Goal: Task Accomplishment & Management: Complete application form

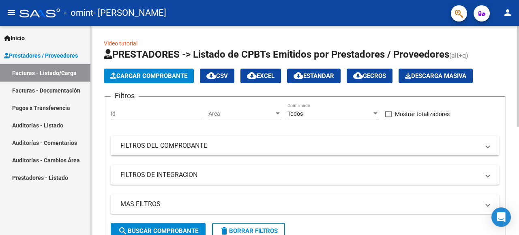
click at [149, 62] on app-list-header "PRESTADORES -> Listado de CPBTs Emitidos por Prestadores / Proveedores (alt+q) …" at bounding box center [305, 147] width 402 height 198
click at [150, 69] on button "Cargar Comprobante" at bounding box center [149, 76] width 90 height 15
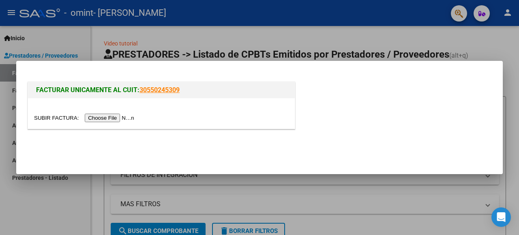
click at [129, 116] on input "file" at bounding box center [85, 118] width 103 height 9
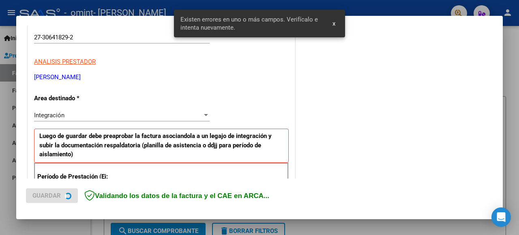
scroll to position [214, 0]
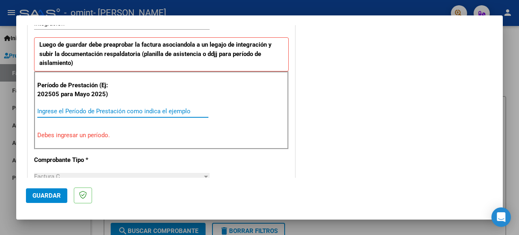
click at [103, 110] on input "Ingrese el Período de Prestación como indica el ejemplo" at bounding box center [122, 110] width 171 height 7
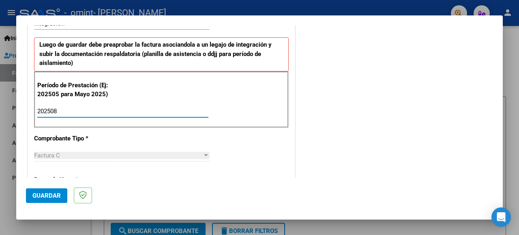
type input "202508"
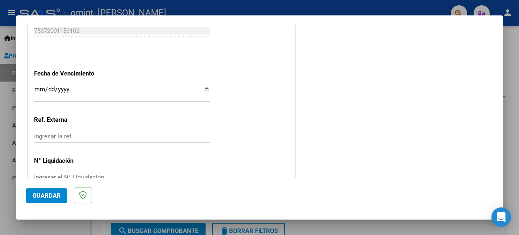
scroll to position [568, 0]
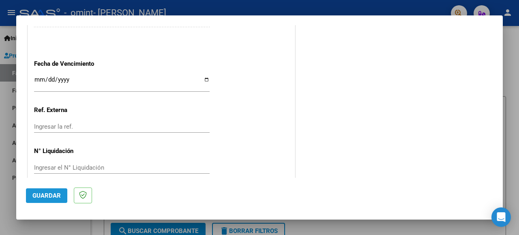
click at [55, 200] on button "Guardar" at bounding box center [46, 195] width 41 height 15
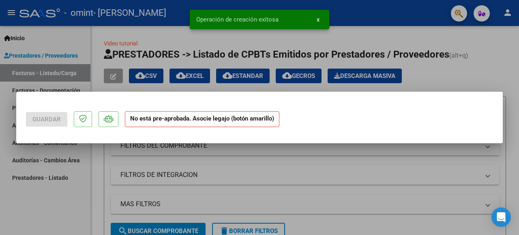
scroll to position [0, 0]
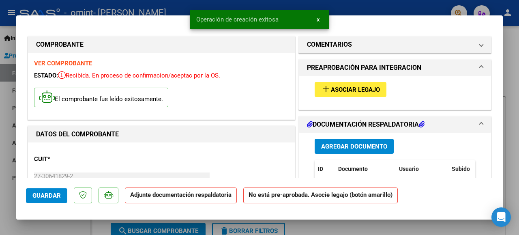
click at [354, 94] on button "add Asociar Legajo" at bounding box center [351, 89] width 72 height 15
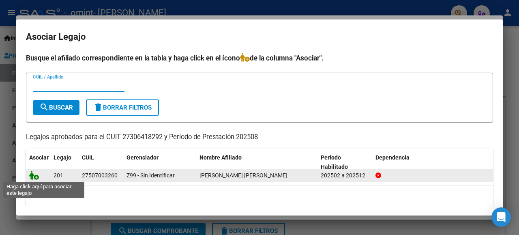
click at [34, 177] on icon at bounding box center [34, 175] width 10 height 9
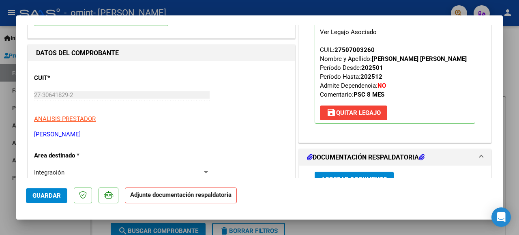
scroll to position [122, 0]
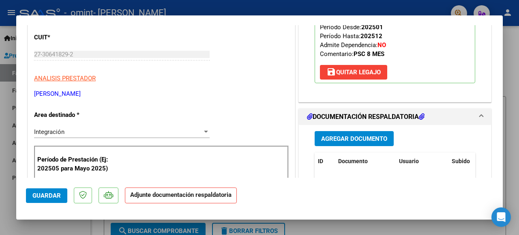
click at [352, 142] on span "Agregar Documento" at bounding box center [354, 138] width 66 height 7
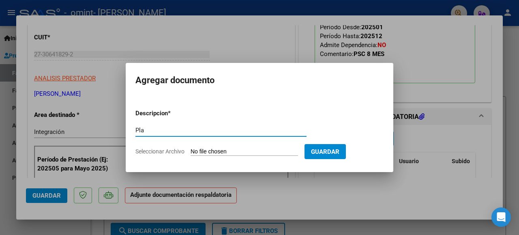
type input "planilla de asistencia"
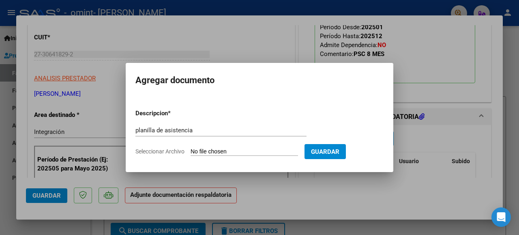
click at [258, 148] on input "Seleccionar Archivo" at bounding box center [244, 152] width 107 height 8
type input "C:\fakepath\Planilla asistencia [PERSON_NAME].pdf"
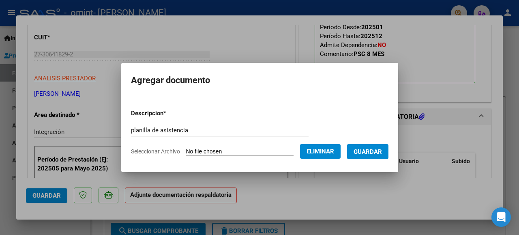
click at [368, 150] on span "Guardar" at bounding box center [368, 151] width 28 height 7
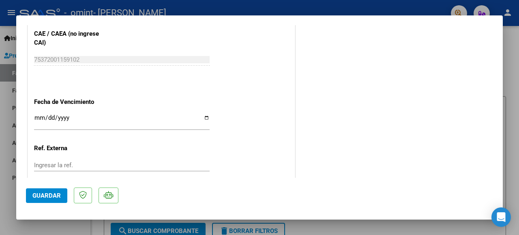
scroll to position [580, 0]
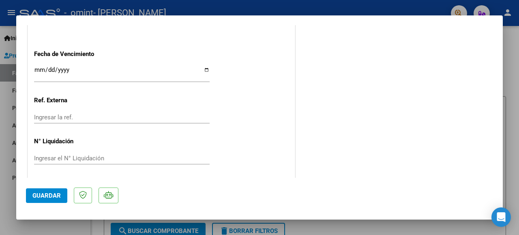
click at [46, 204] on mat-dialog-actions "Guardar" at bounding box center [259, 194] width 467 height 32
click at [48, 197] on span "Guardar" at bounding box center [46, 195] width 28 height 7
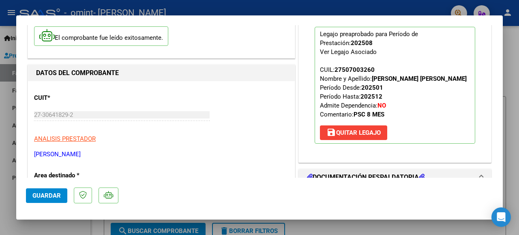
scroll to position [0, 0]
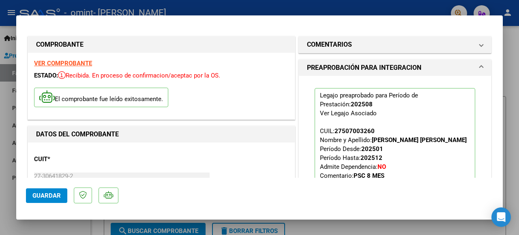
click at [508, 46] on div at bounding box center [259, 117] width 519 height 235
type input "$ 0,00"
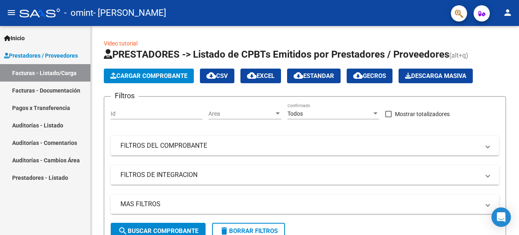
click at [70, 72] on link "Facturas - Listado/Carga" at bounding box center [45, 72] width 90 height 17
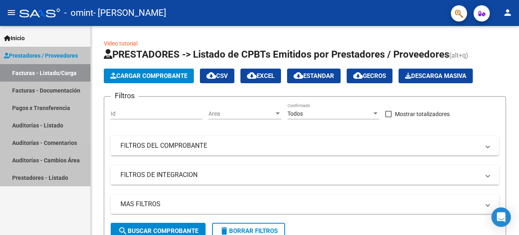
click at [70, 72] on link "Facturas - Listado/Carga" at bounding box center [45, 72] width 90 height 17
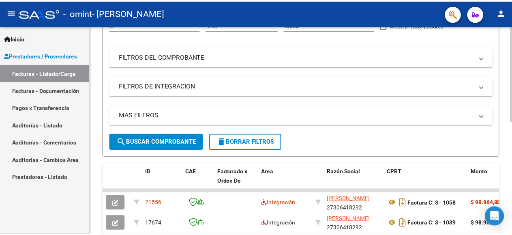
scroll to position [41, 0]
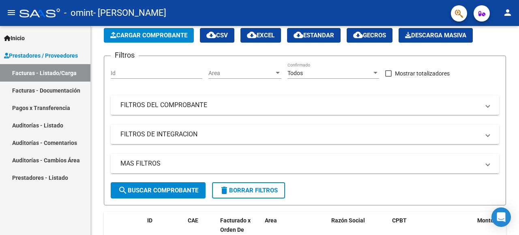
click at [505, 17] on mat-icon "person" at bounding box center [508, 13] width 10 height 10
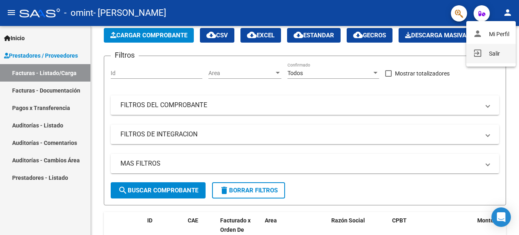
click at [496, 52] on button "exit_to_app Salir" at bounding box center [490, 53] width 49 height 19
